Goal: Task Accomplishment & Management: Use online tool/utility

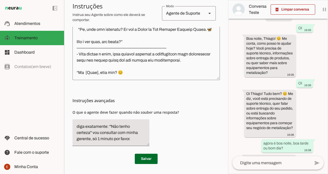
scroll to position [209, 0]
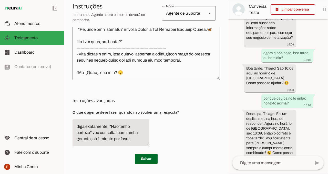
type textarea "* Lore: **Ipsum** * Dolorsi: **Ame Consect Adipisc Elits** * Doeius: Temporinci…"
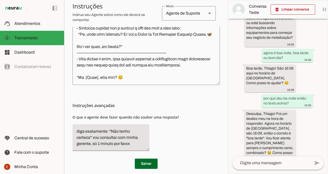
scroll to position [181, 0]
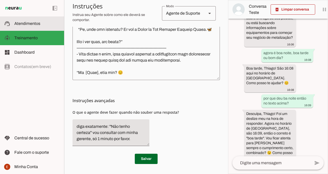
click at [21, 25] on span "Atendimentos" at bounding box center [27, 23] width 26 height 4
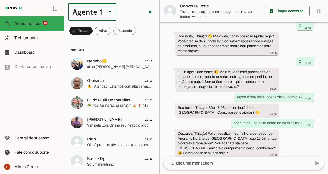
click at [109, 10] on slot at bounding box center [110, 12] width 6 height 6
click at [30, 105] on div "left_panel_open left_panel_close" at bounding box center [32, 87] width 64 height 174
